Goal: Task Accomplishment & Management: Use online tool/utility

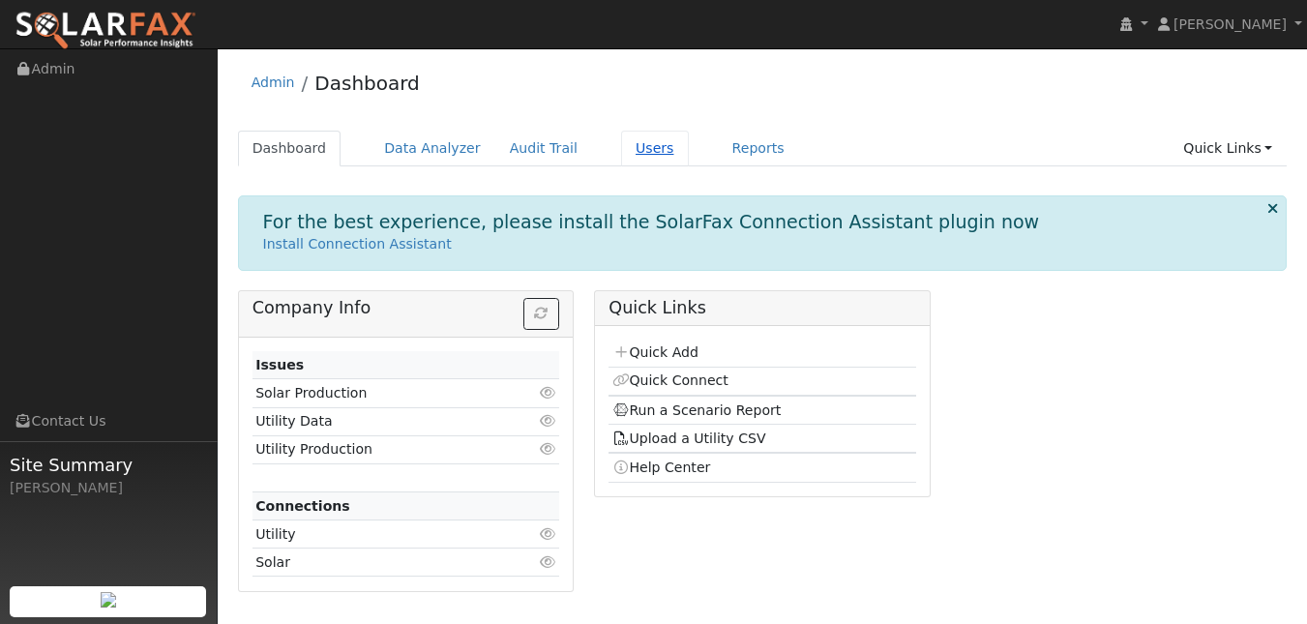
click at [689, 158] on link "Users" at bounding box center [655, 149] width 68 height 36
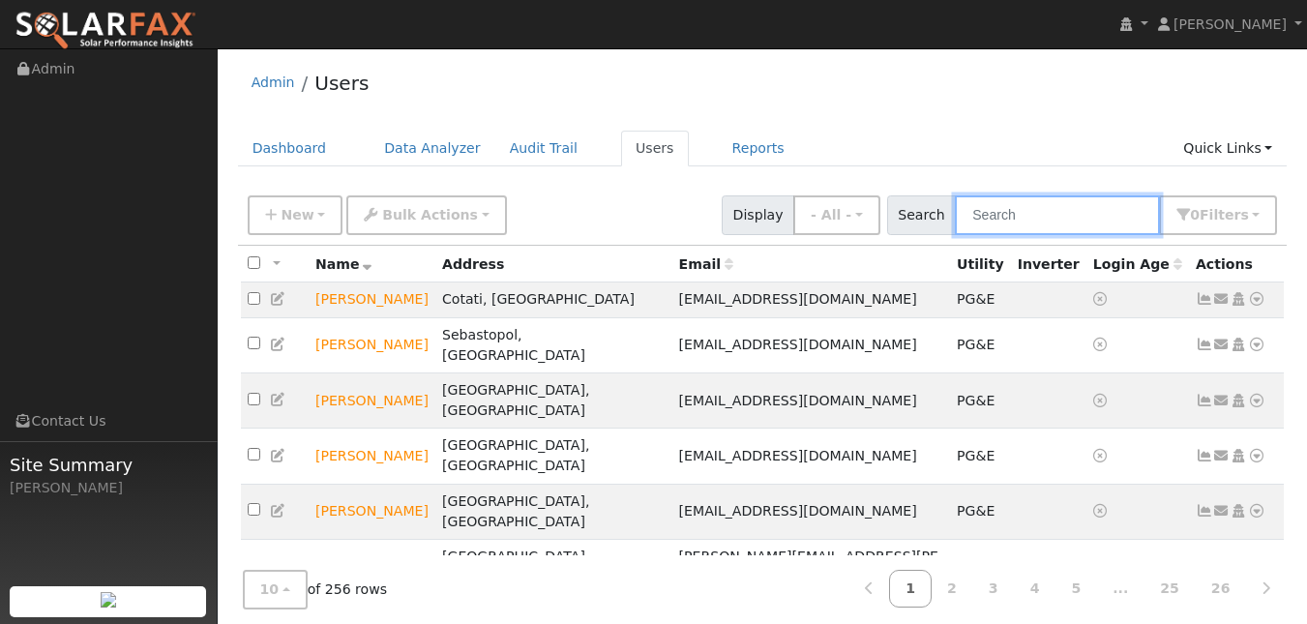
click at [1030, 228] on input "text" at bounding box center [1057, 215] width 205 height 40
type input "[PERSON_NAME]"
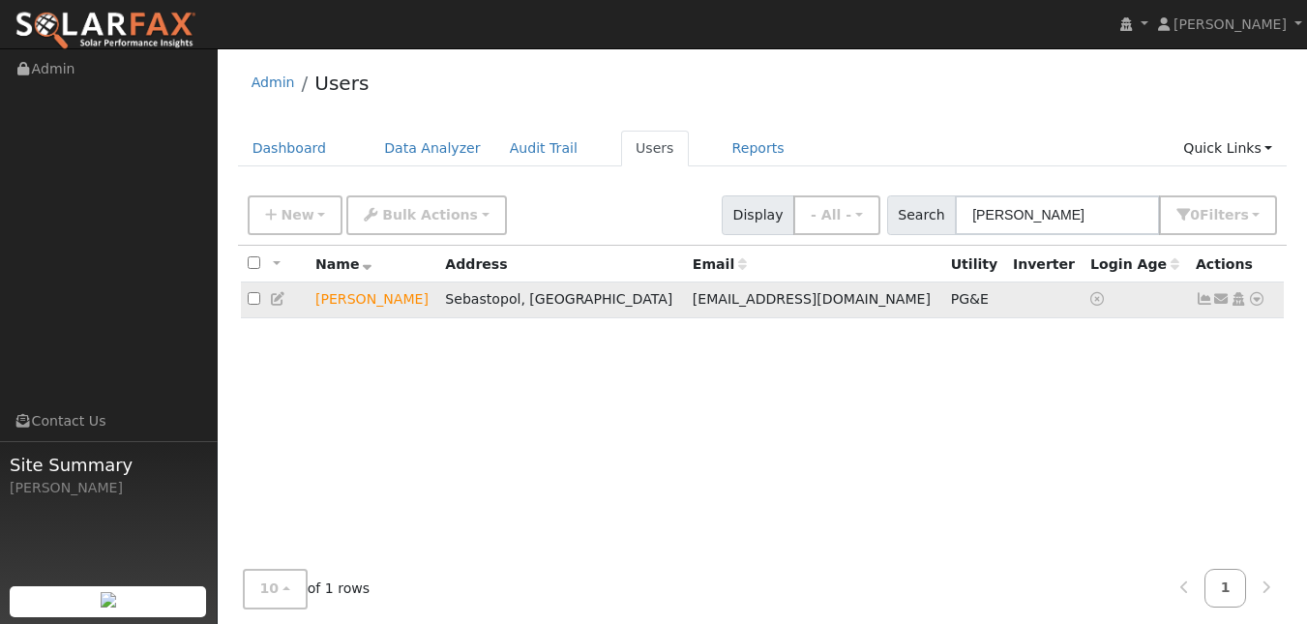
click at [1252, 306] on icon at bounding box center [1256, 299] width 17 height 14
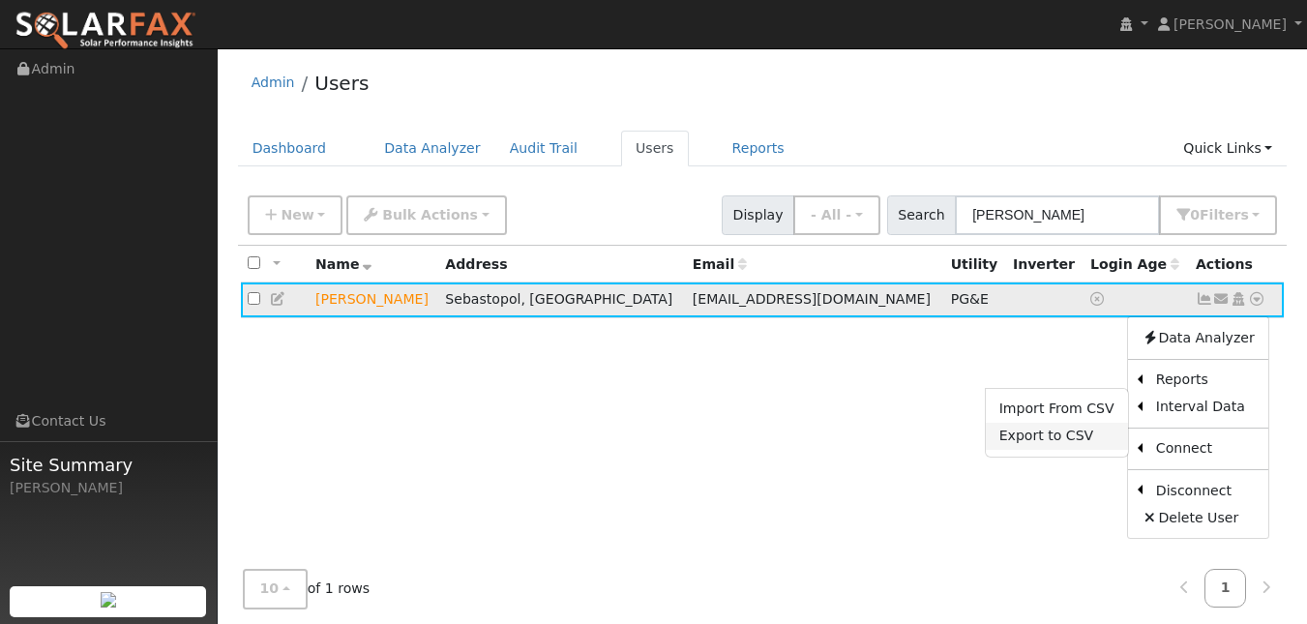
click at [1058, 450] on link "Export to CSV" at bounding box center [1057, 436] width 142 height 27
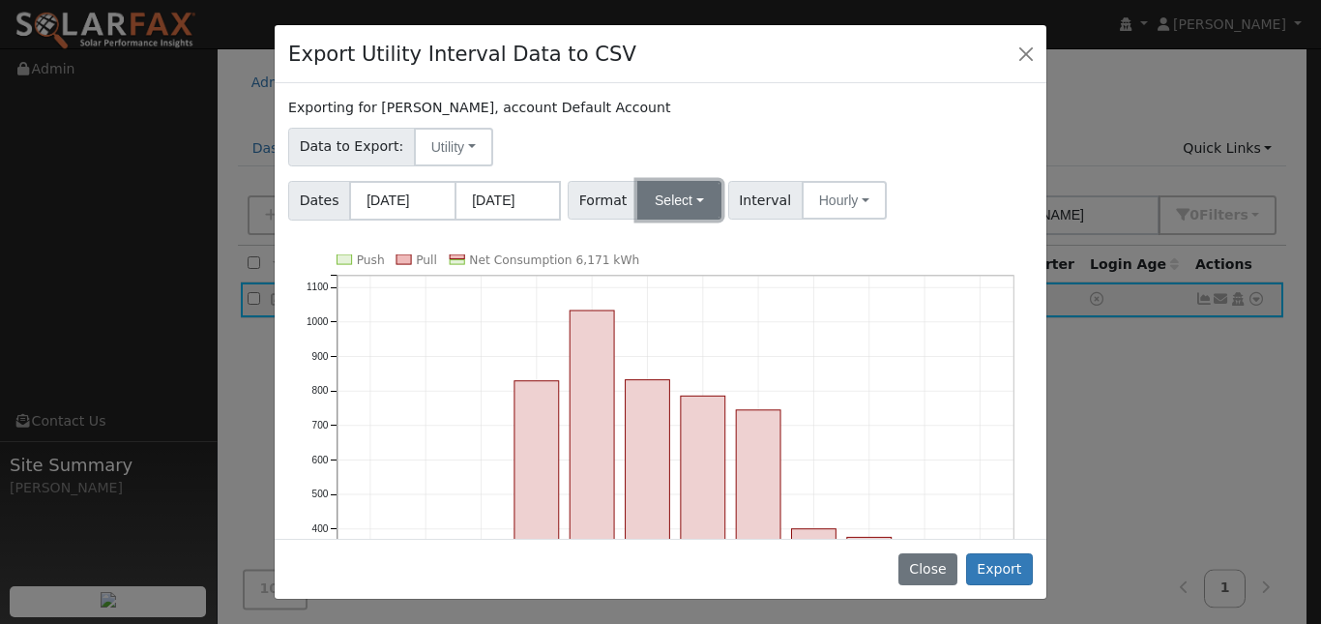
click at [718, 220] on button "Select" at bounding box center [680, 200] width 84 height 39
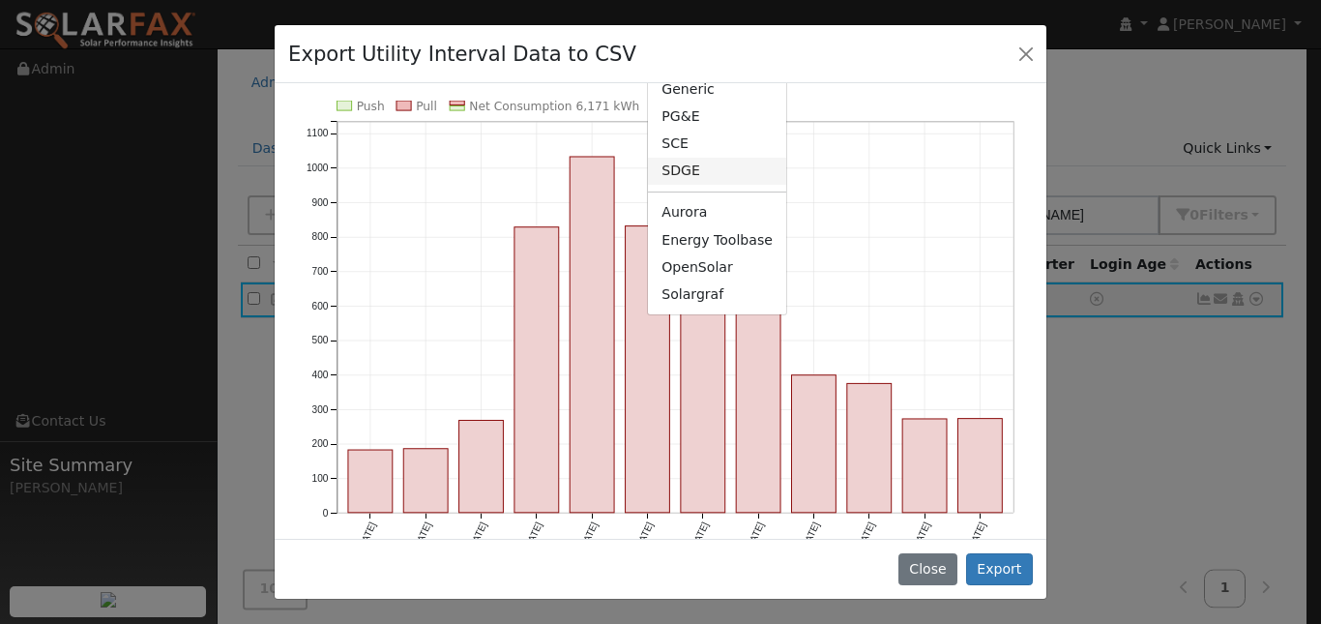
scroll to position [244, 0]
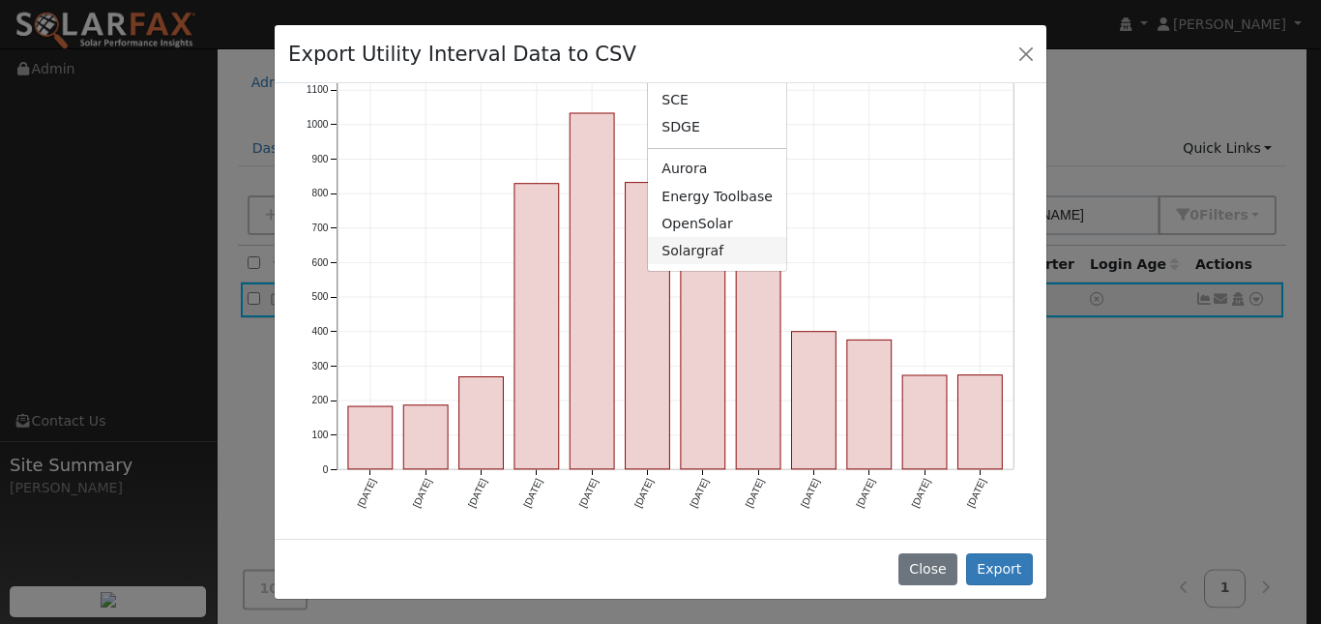
click at [724, 264] on link "Solargraf" at bounding box center [717, 250] width 138 height 27
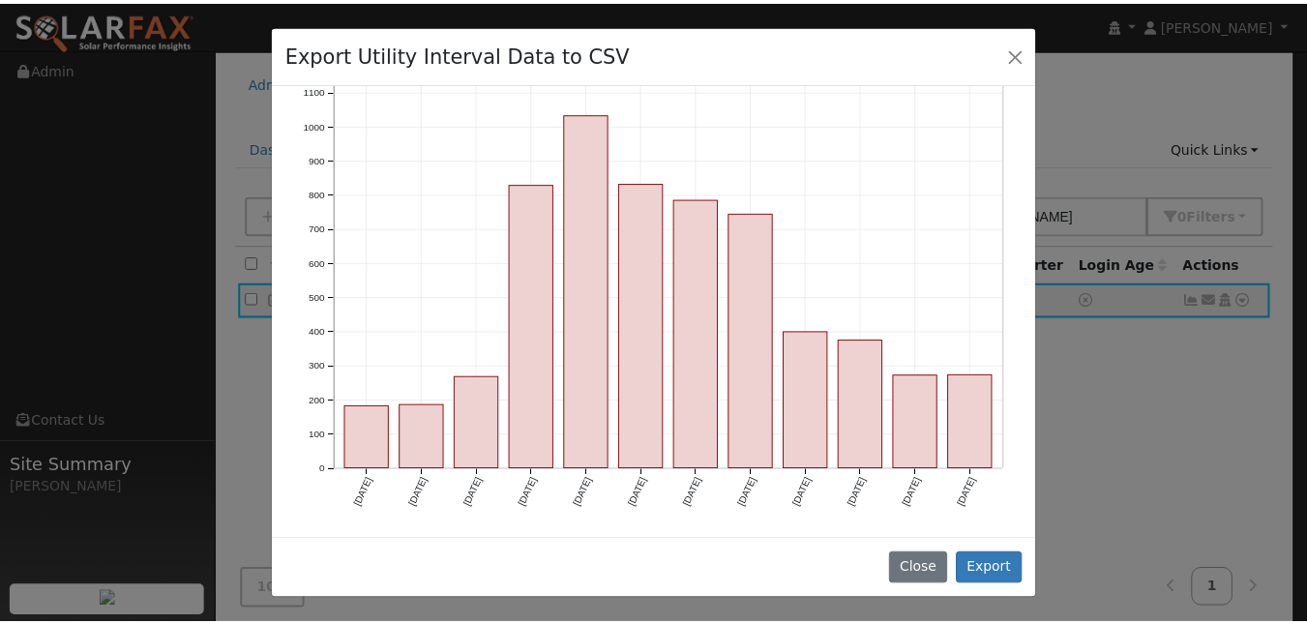
scroll to position [0, 0]
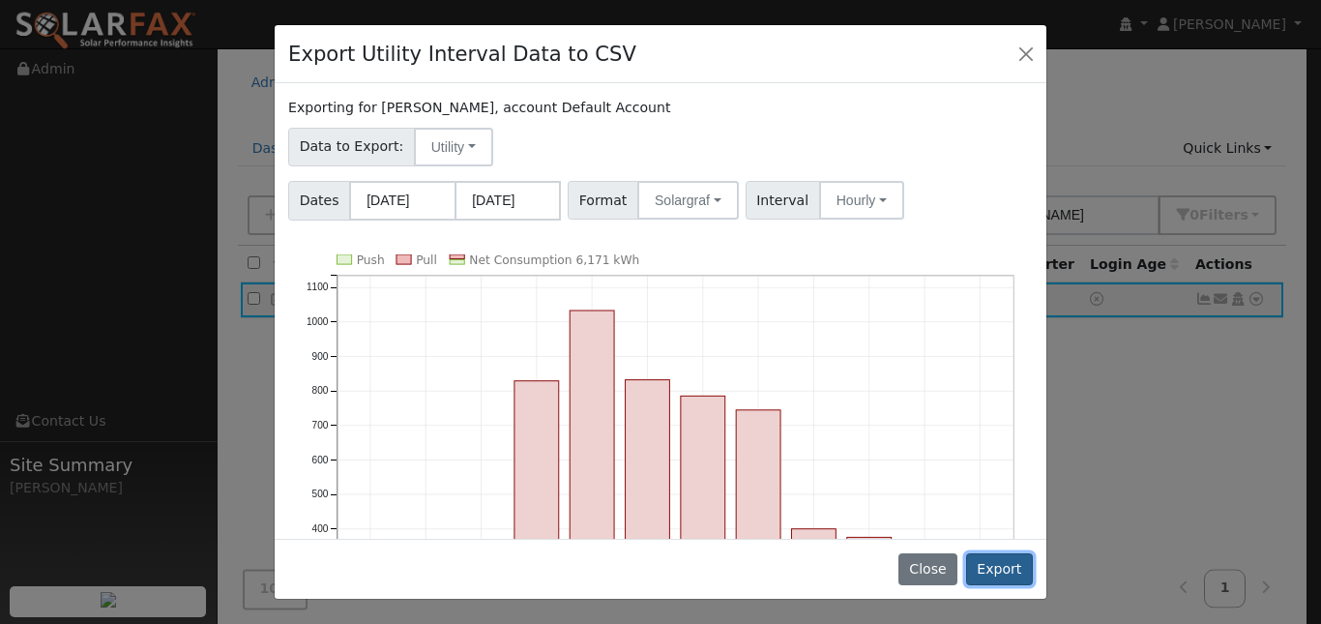
click at [990, 559] on button "Export" at bounding box center [999, 569] width 67 height 33
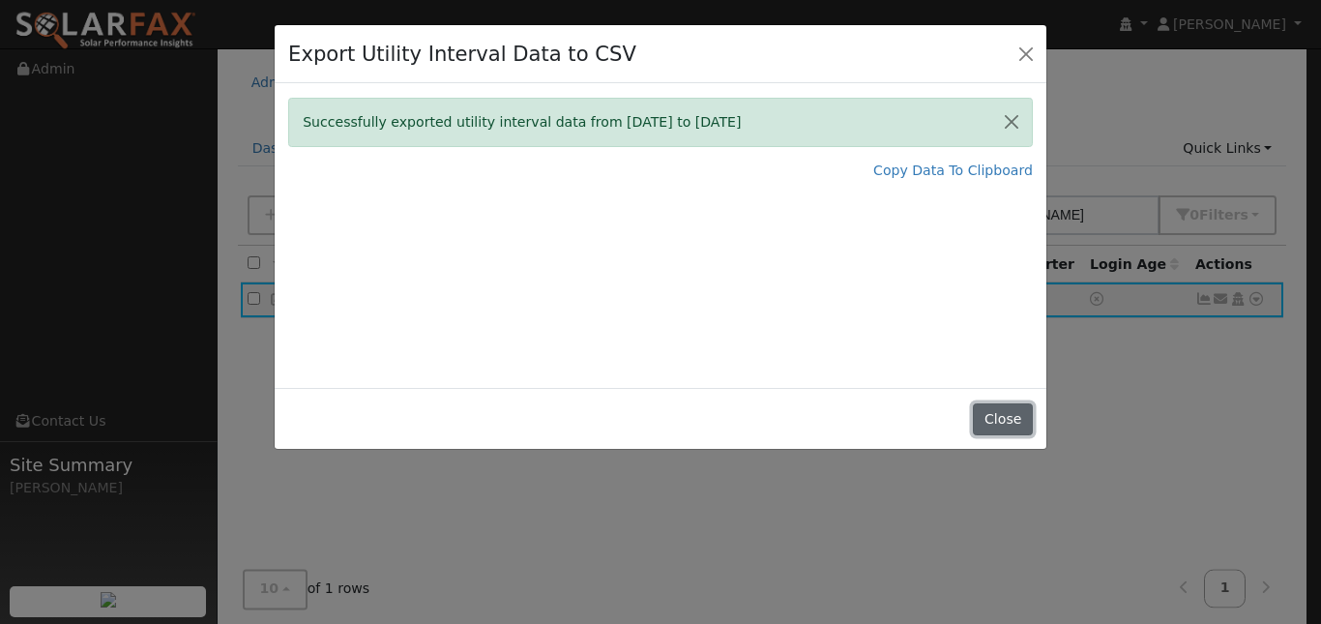
click at [1004, 436] on button "Close" at bounding box center [1002, 419] width 59 height 33
